Goal: Find specific page/section: Find specific page/section

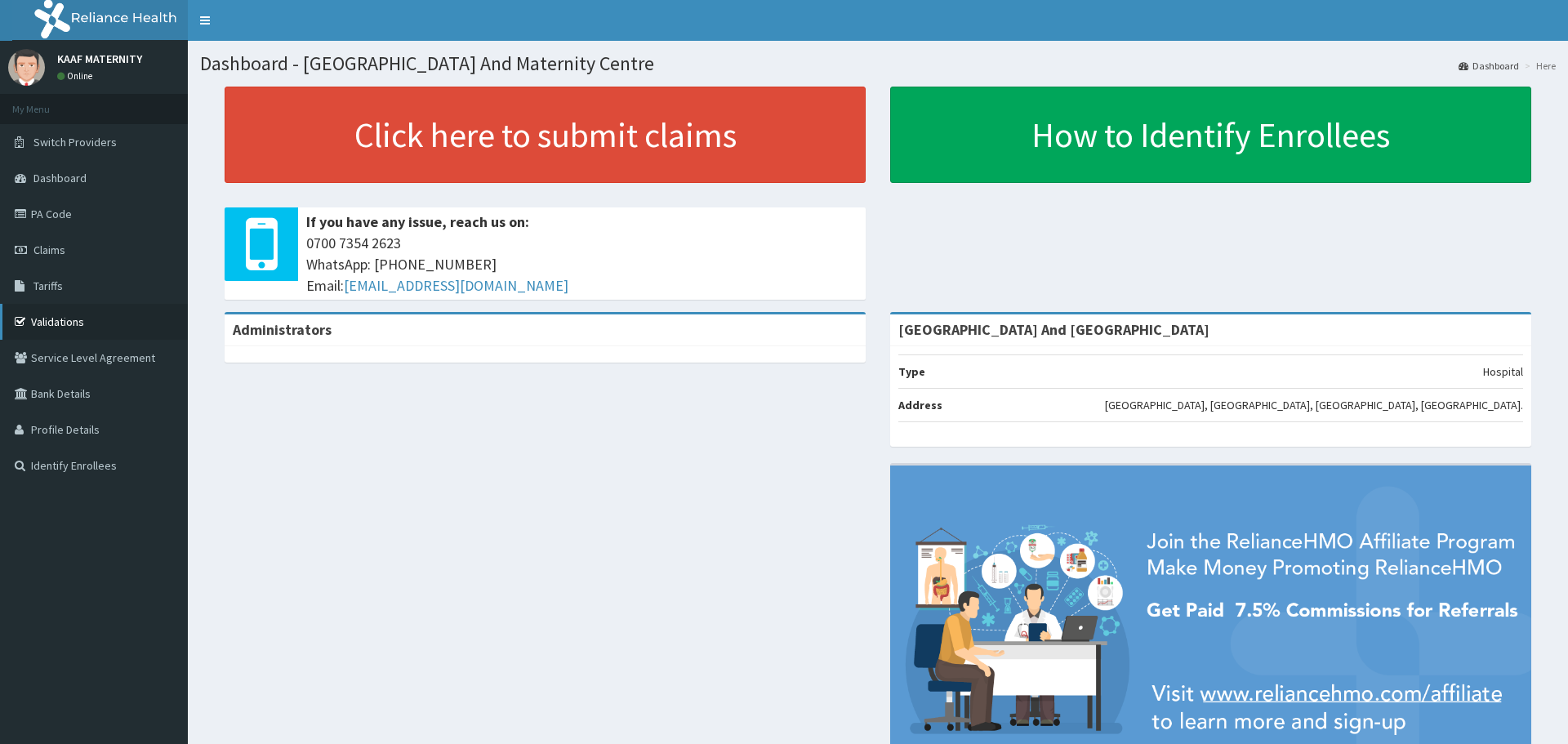
click at [58, 315] on link "Validations" at bounding box center [94, 322] width 188 height 36
click at [60, 325] on link "Validations" at bounding box center [94, 322] width 188 height 36
click at [60, 320] on link "Validations" at bounding box center [94, 322] width 188 height 36
